Goal: Check status: Check status

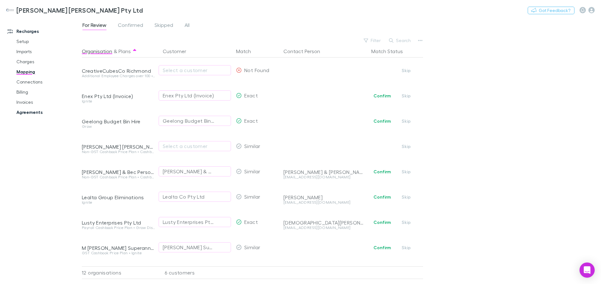
click at [33, 113] on link "Agreements" at bounding box center [47, 112] width 75 height 10
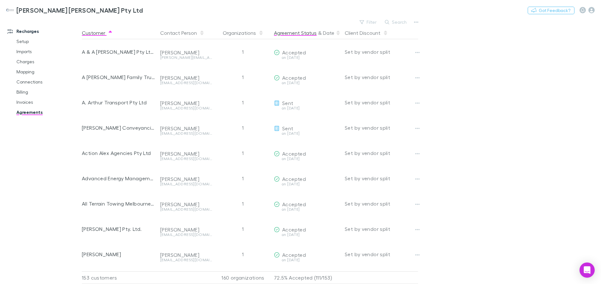
click at [293, 30] on button "Agreement Status" at bounding box center [295, 33] width 43 height 13
click at [298, 31] on button "Agreement Status" at bounding box center [295, 33] width 43 height 13
click at [298, 33] on button "Agreement Status" at bounding box center [295, 33] width 43 height 13
click at [300, 33] on button "Agreement Status" at bounding box center [295, 33] width 43 height 13
click at [328, 33] on button "Date" at bounding box center [328, 33] width 11 height 13
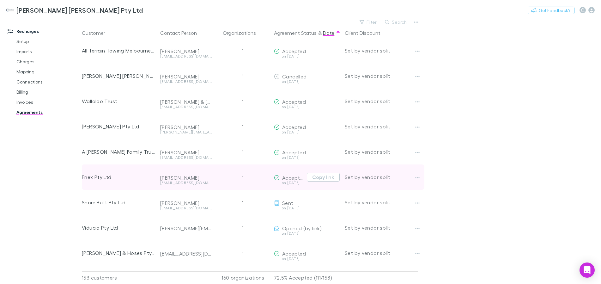
scroll to position [2302, 0]
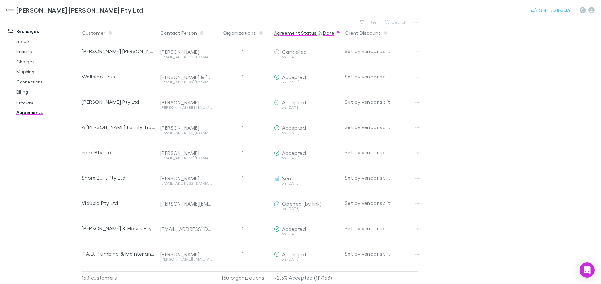
click at [305, 34] on button "Agreement Status" at bounding box center [295, 33] width 43 height 13
click at [301, 35] on button "Agreement Status" at bounding box center [295, 33] width 43 height 13
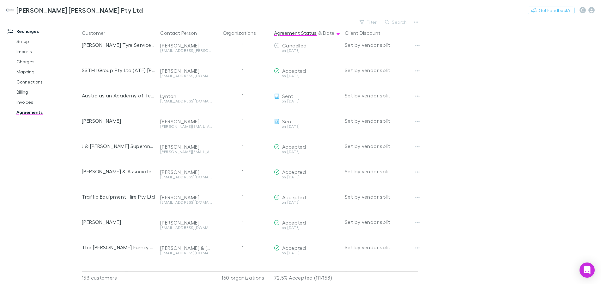
scroll to position [3262, 0]
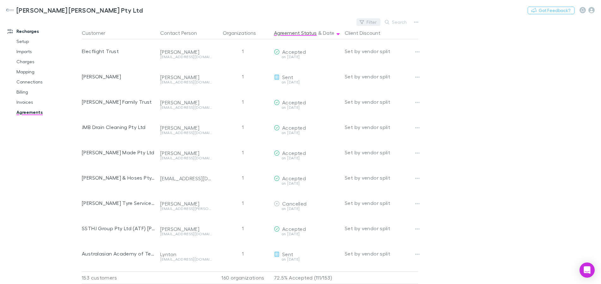
click at [371, 23] on button "Filter" at bounding box center [369, 22] width 24 height 8
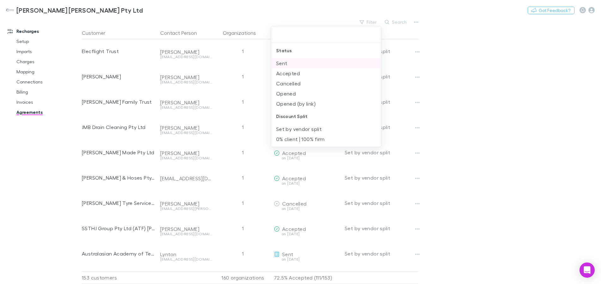
click at [284, 63] on li "Sent" at bounding box center [326, 63] width 110 height 10
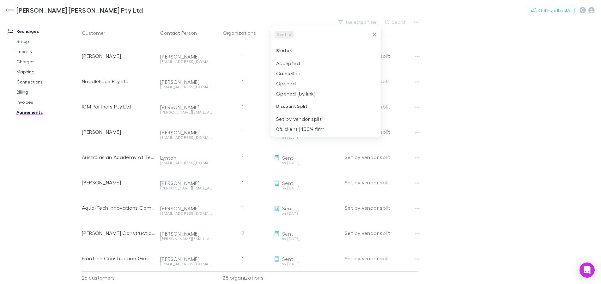
scroll to position [430, 0]
click at [499, 45] on div at bounding box center [300, 142] width 601 height 284
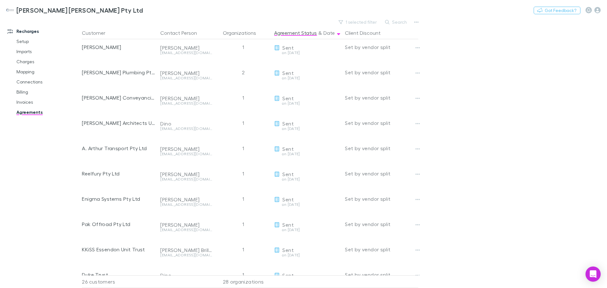
scroll to position [0, 0]
